Goal: Task Accomplishment & Management: Complete application form

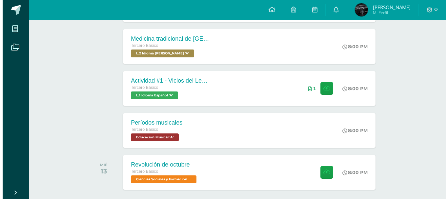
scroll to position [216, 0]
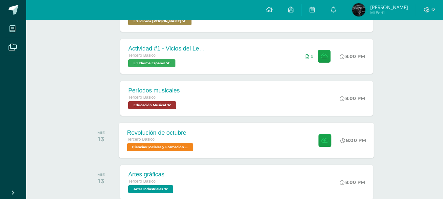
click at [263, 147] on div "Revolución de octubre Tercero Básico Ciencias Sociales y Formación Ciudadana 'A…" at bounding box center [246, 140] width 255 height 35
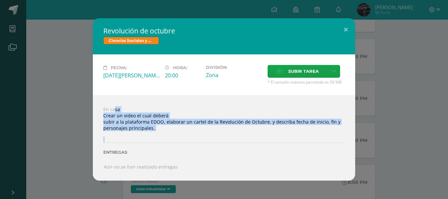
drag, startPoint x: 81, startPoint y: 102, endPoint x: 168, endPoint y: 145, distance: 96.9
click at [168, 145] on div "Revolución de octubre Ciencias Sociales y Formación Ciudadana Fecha: [DATE][PER…" at bounding box center [224, 99] width 442 height 162
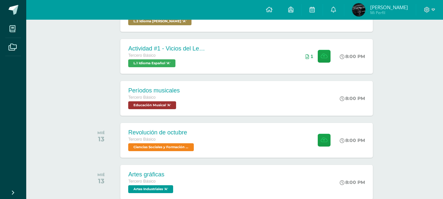
click at [168, 145] on span "Ciencias Sociales y Formación Ciudadana 'A'" at bounding box center [161, 147] width 66 height 8
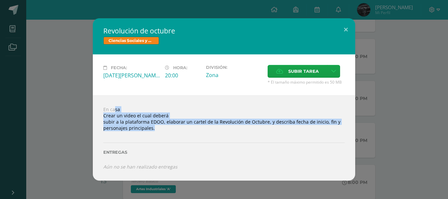
drag, startPoint x: 150, startPoint y: 126, endPoint x: 102, endPoint y: 103, distance: 53.4
click at [102, 103] on div "En casa Crear un video el cual deberá subir a la plataforma EDOO, elaborar un c…" at bounding box center [224, 137] width 262 height 85
drag, startPoint x: 147, startPoint y: 128, endPoint x: 159, endPoint y: 129, distance: 11.2
click at [148, 128] on div "En casa Crear un video el cual deberá subir a la plataforma EDOO, elaborar un c…" at bounding box center [224, 137] width 262 height 85
click at [161, 129] on div "En casa Crear un video el cual deberá subir a la plataforma EDOO, elaborar un c…" at bounding box center [224, 137] width 262 height 85
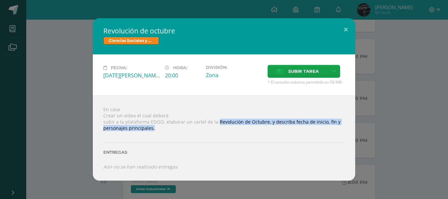
drag, startPoint x: 215, startPoint y: 121, endPoint x: 269, endPoint y: 134, distance: 56.3
click at [269, 134] on div "En casa Crear un video el cual deberá subir a la plataforma EDOO, elaborar un c…" at bounding box center [224, 137] width 262 height 85
copy div "Revolución de Octubre, y describa fecha de inicio, fin y personajes principales."
click at [293, 69] on span "Subir tarea" at bounding box center [303, 71] width 30 height 12
click at [0, 0] on input "Subir tarea" at bounding box center [0, 0] width 0 height 0
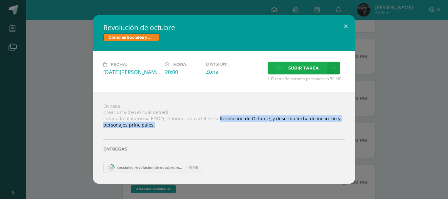
click at [306, 71] on span "Subir tarea" at bounding box center [303, 68] width 30 height 12
click at [0, 0] on input "Subir tarea" at bounding box center [0, 0] width 0 height 0
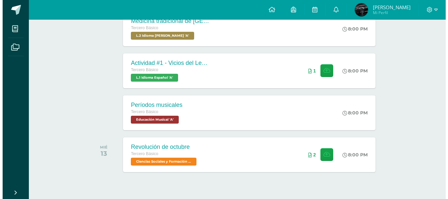
scroll to position [216, 0]
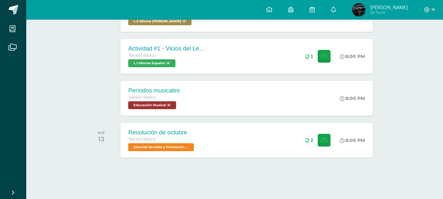
click at [301, 168] on div at bounding box center [234, 175] width 297 height 22
click at [285, 152] on div "Revolución de octubre Tercero Básico Ciencias Sociales y Formación Ciudadana 'A…" at bounding box center [246, 140] width 255 height 35
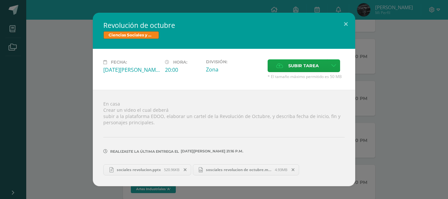
click at [153, 171] on span "sociales revolucion.pptx" at bounding box center [138, 169] width 50 height 5
click at [224, 172] on span "sosciales revolucion de octubre.mp4" at bounding box center [239, 169] width 72 height 5
click at [382, 48] on div "Revolución de octubre Ciencias Sociales y Formación Ciudadana Fecha: [DATE][PER…" at bounding box center [224, 99] width 442 height 173
